Goal: Consume media (video, audio): Consume media (video, audio)

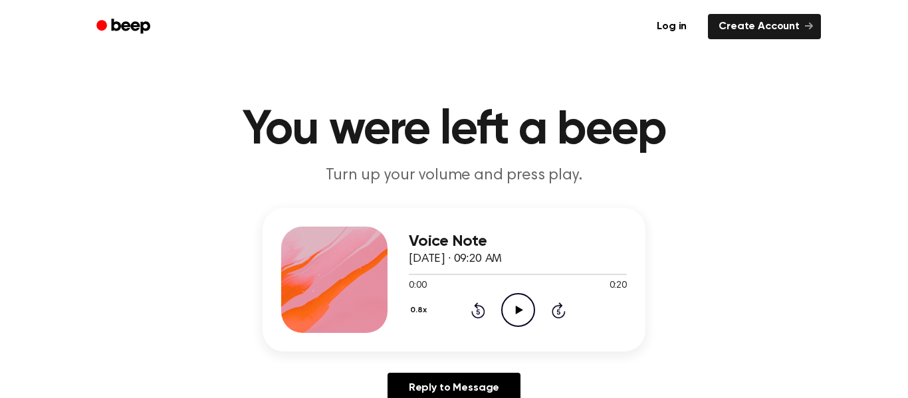
click at [501, 304] on icon "Play Audio" at bounding box center [518, 310] width 34 height 34
click at [485, 304] on div "0.8x Rewind 5 seconds Pause Audio Skip 5 seconds" at bounding box center [518, 310] width 218 height 34
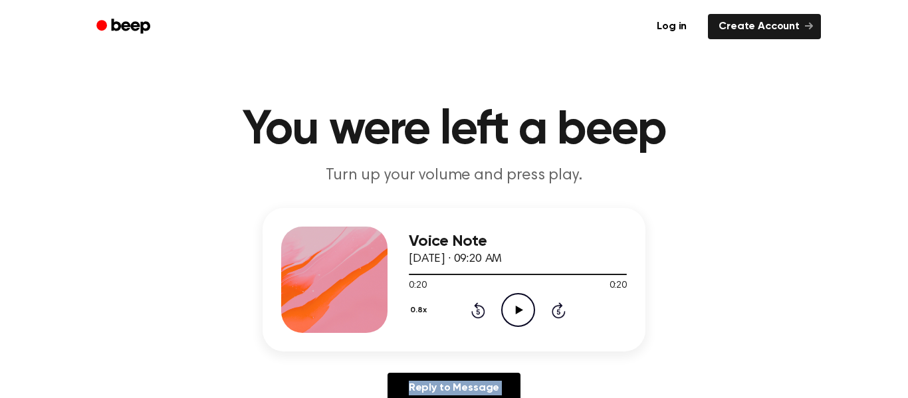
click at [485, 304] on div "0.8x Rewind 5 seconds Play Audio Skip 5 seconds" at bounding box center [518, 310] width 218 height 34
click at [484, 321] on div "0.8x Rewind 5 seconds Play Audio Skip 5 seconds" at bounding box center [518, 310] width 218 height 34
click at [473, 312] on icon "Rewind 5 seconds" at bounding box center [478, 310] width 15 height 17
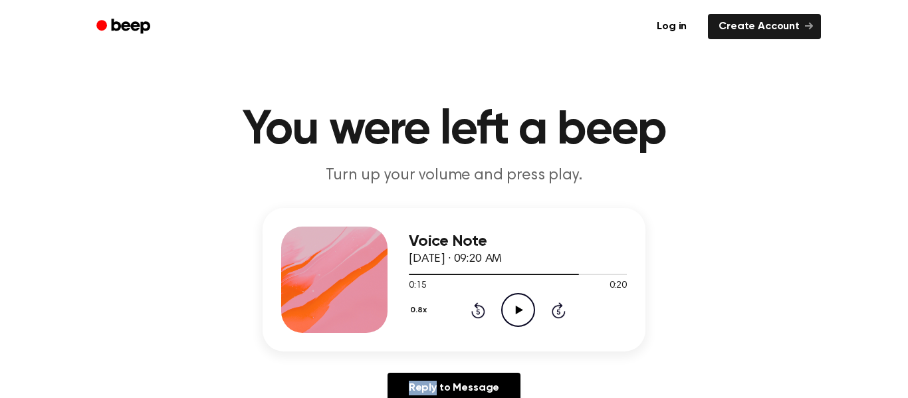
click at [475, 312] on icon "Rewind 5 seconds" at bounding box center [478, 310] width 15 height 17
click at [473, 311] on icon "Rewind 5 seconds" at bounding box center [478, 310] width 15 height 17
click at [471, 316] on icon "Rewind 5 seconds" at bounding box center [478, 310] width 15 height 17
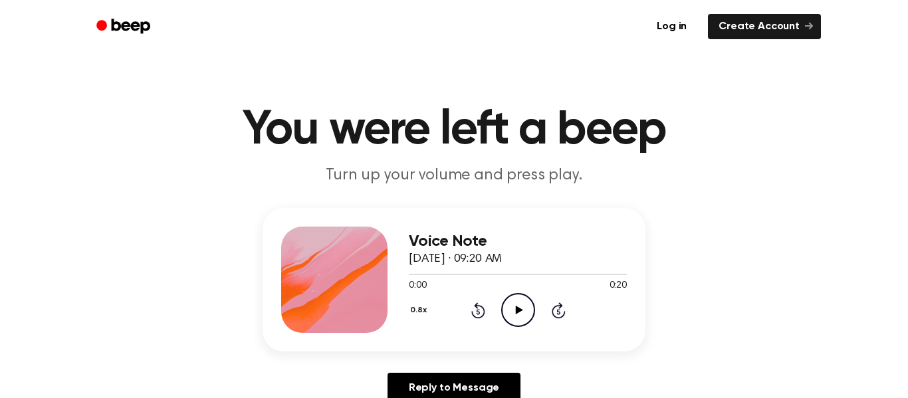
click at [497, 306] on div "0.8x Rewind 5 seconds Play Audio Skip 5 seconds" at bounding box center [518, 310] width 218 height 34
click at [503, 304] on circle at bounding box center [518, 310] width 33 height 33
click at [476, 302] on icon at bounding box center [478, 310] width 14 height 16
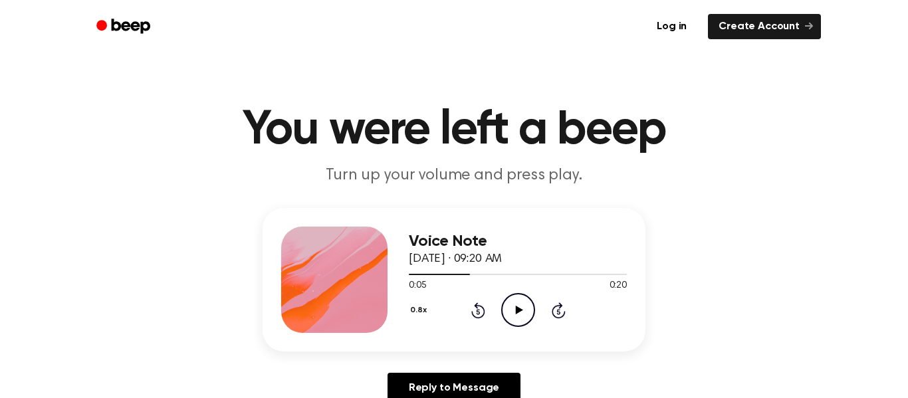
click at [476, 302] on icon at bounding box center [478, 310] width 14 height 16
click at [525, 302] on icon "Play Audio" at bounding box center [518, 310] width 34 height 34
click at [525, 302] on icon "Pause Audio" at bounding box center [518, 310] width 34 height 34
click at [525, 302] on icon "Play Audio" at bounding box center [518, 310] width 34 height 34
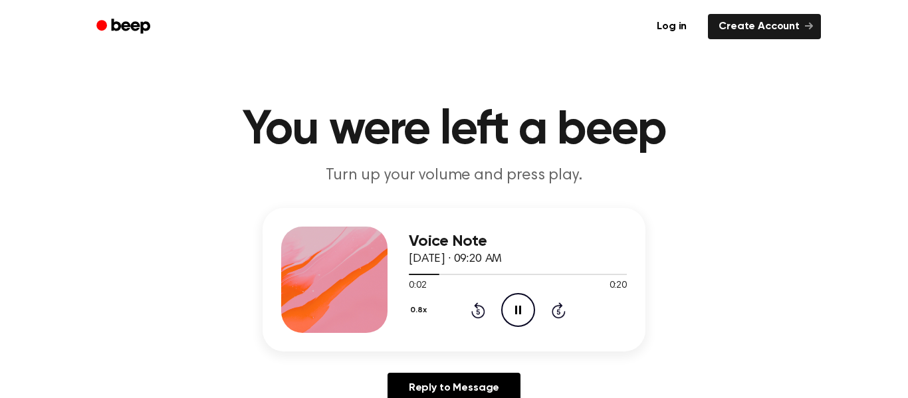
click at [525, 302] on icon "Pause Audio" at bounding box center [518, 310] width 34 height 34
click at [525, 302] on icon "Play Audio" at bounding box center [518, 310] width 34 height 34
click at [525, 302] on icon "Pause Audio" at bounding box center [518, 310] width 34 height 34
click at [526, 303] on icon "Play Audio" at bounding box center [518, 310] width 34 height 34
click at [479, 311] on icon "Rewind 5 seconds" at bounding box center [478, 310] width 15 height 17
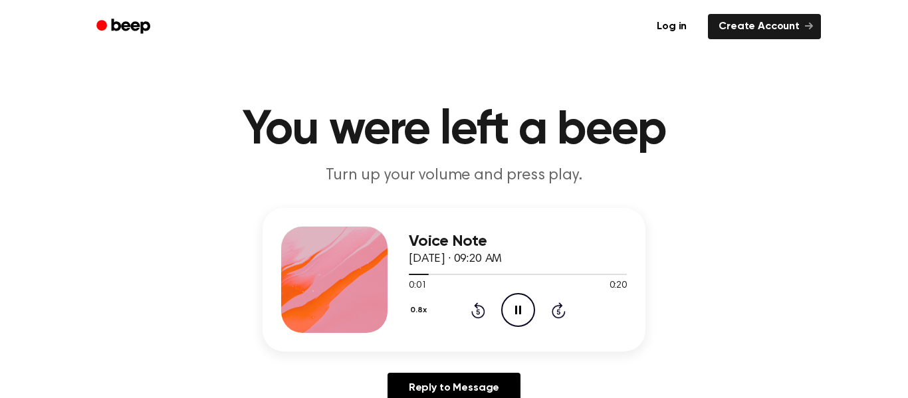
click at [479, 311] on icon "Rewind 5 seconds" at bounding box center [478, 310] width 15 height 17
click at [509, 308] on icon "Pause Audio" at bounding box center [518, 310] width 34 height 34
click at [512, 314] on icon "Play Audio" at bounding box center [518, 310] width 34 height 34
click at [506, 306] on icon "Pause Audio" at bounding box center [518, 310] width 34 height 34
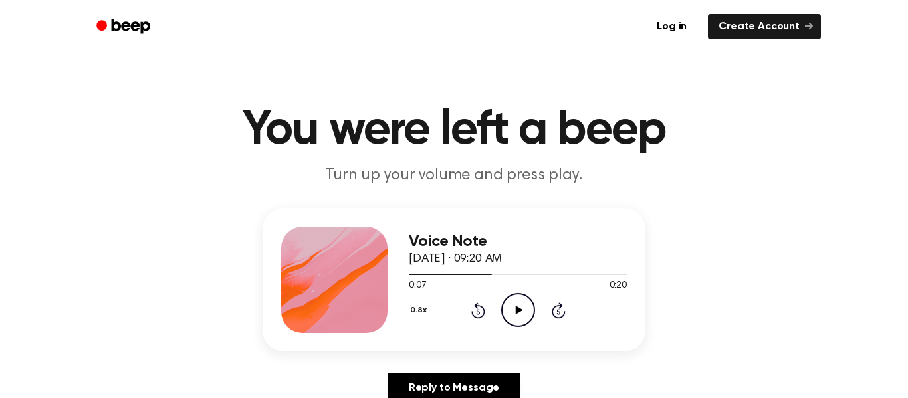
click at [506, 307] on icon "Play Audio" at bounding box center [518, 310] width 34 height 34
click at [506, 313] on icon "Pause Audio" at bounding box center [518, 310] width 34 height 34
click at [548, 284] on div "0:09 0:20" at bounding box center [518, 286] width 218 height 14
click at [483, 307] on icon at bounding box center [478, 310] width 14 height 16
click at [523, 312] on icon "Play Audio" at bounding box center [518, 310] width 34 height 34
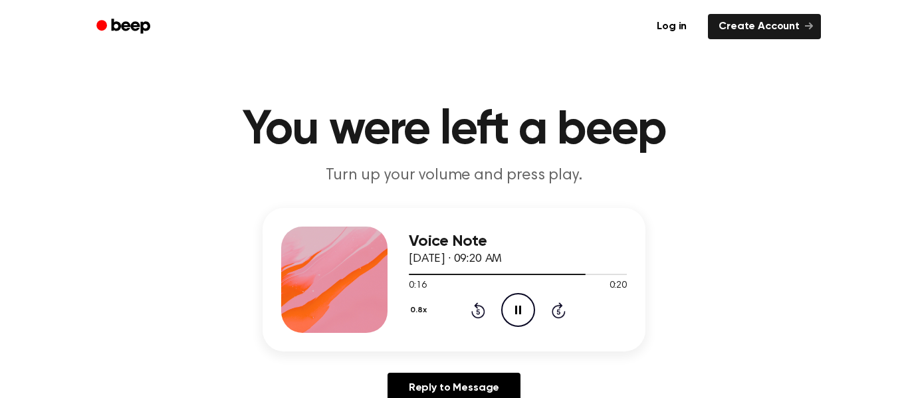
click at [472, 318] on icon "Rewind 5 seconds" at bounding box center [478, 310] width 15 height 17
click at [478, 312] on icon at bounding box center [477, 311] width 3 height 5
click at [477, 317] on icon at bounding box center [478, 310] width 14 height 16
click at [471, 314] on icon at bounding box center [478, 310] width 14 height 16
click at [459, 326] on div "0.8x Rewind 5 seconds Pause Audio Skip 5 seconds" at bounding box center [518, 310] width 218 height 34
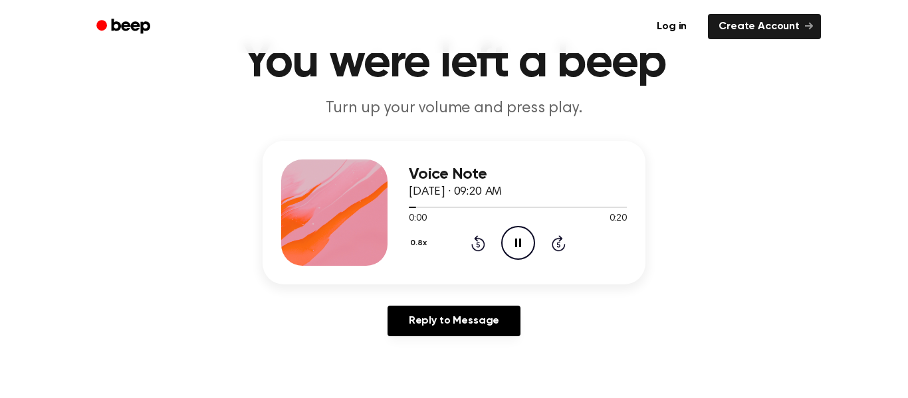
scroll to position [68, 0]
click at [523, 312] on div "Reply to Message" at bounding box center [454, 325] width 383 height 41
click at [524, 313] on div "Reply to Message" at bounding box center [454, 325] width 383 height 41
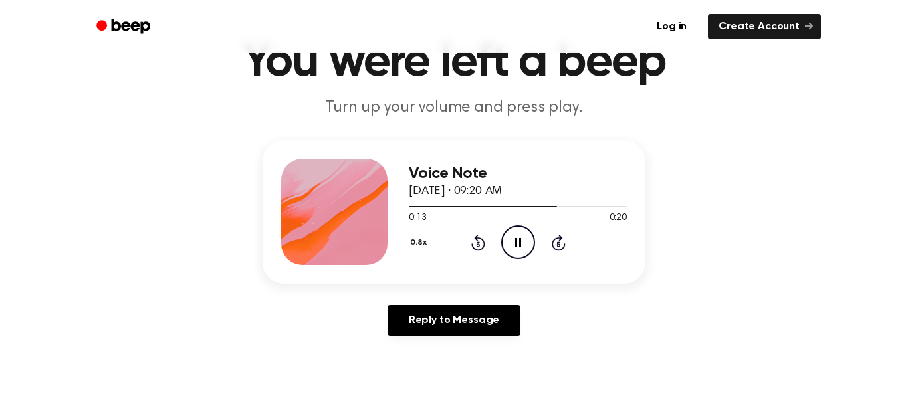
click at [524, 313] on div "Reply to Message" at bounding box center [454, 325] width 383 height 41
click at [468, 242] on div "0.8x Rewind 5 seconds Pause Audio Skip 5 seconds" at bounding box center [518, 242] width 218 height 34
click at [469, 242] on div "0.8x Rewind 5 seconds Pause Audio Skip 5 seconds" at bounding box center [518, 242] width 218 height 34
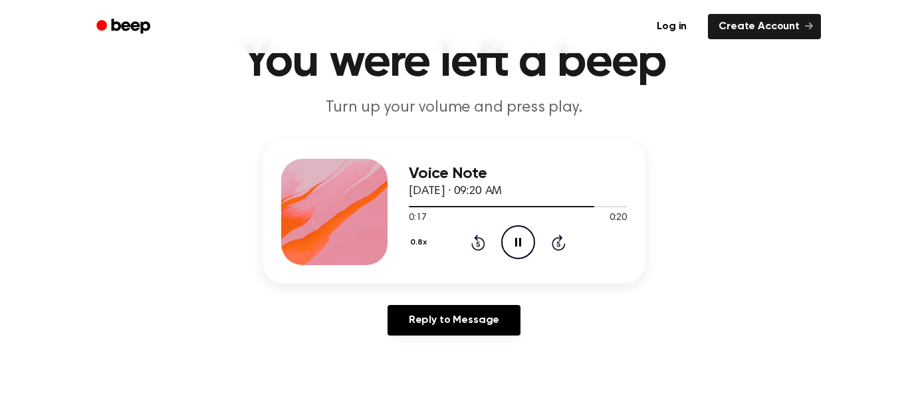
click at [469, 242] on div "0.8x Rewind 5 seconds Pause Audio Skip 5 seconds" at bounding box center [518, 242] width 218 height 34
click at [472, 241] on icon "Rewind 5 seconds" at bounding box center [478, 242] width 15 height 17
click at [473, 241] on icon "Rewind 5 seconds" at bounding box center [478, 242] width 15 height 17
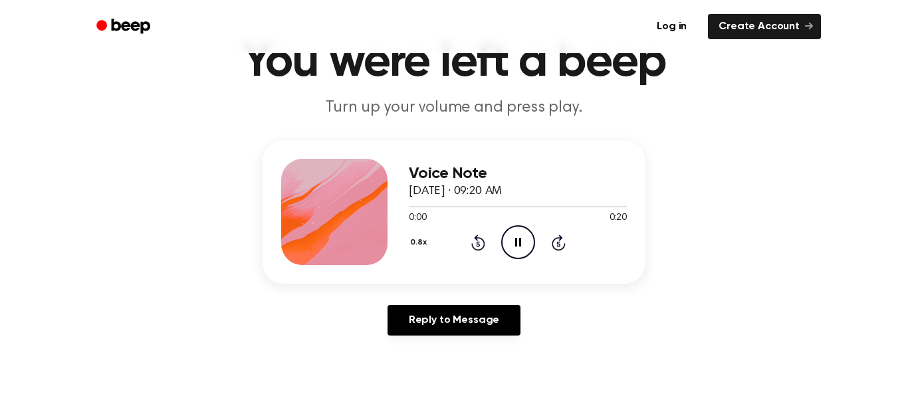
click at [473, 241] on icon "Rewind 5 seconds" at bounding box center [478, 242] width 15 height 17
click at [479, 241] on div "0.8x Rewind 5 seconds Play Audio Skip 5 seconds" at bounding box center [518, 242] width 218 height 34
click at [479, 240] on icon "Rewind 5 seconds" at bounding box center [478, 242] width 15 height 17
click at [527, 247] on icon "Play Audio" at bounding box center [518, 242] width 34 height 34
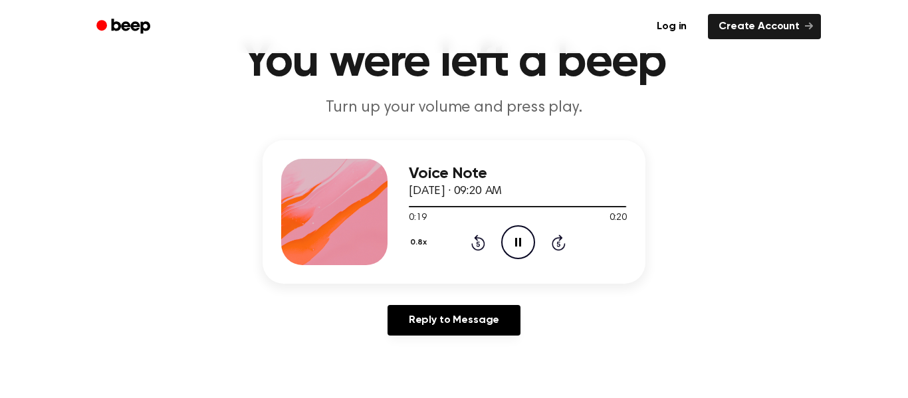
click at [479, 241] on icon at bounding box center [477, 243] width 3 height 5
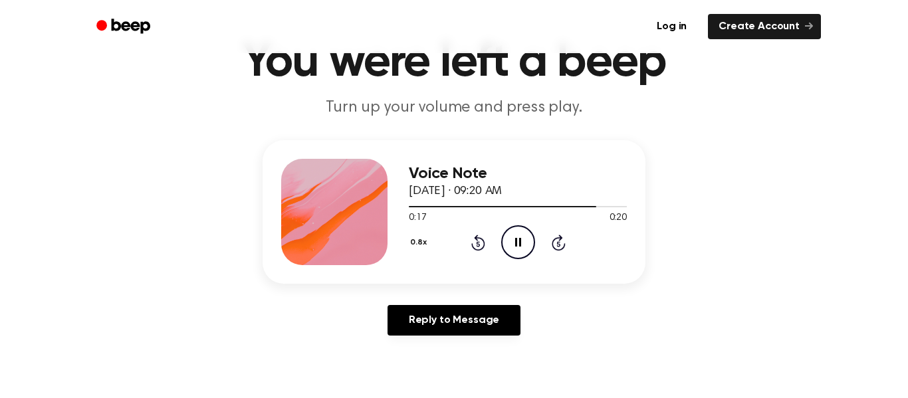
click at [481, 240] on icon "Rewind 5 seconds" at bounding box center [478, 242] width 15 height 17
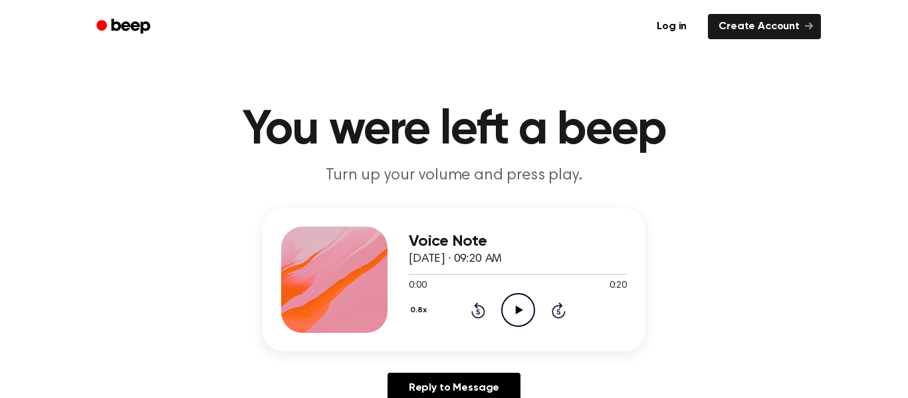
click at [513, 320] on icon "Play Audio" at bounding box center [518, 310] width 34 height 34
